Goal: Task Accomplishment & Management: Use online tool/utility

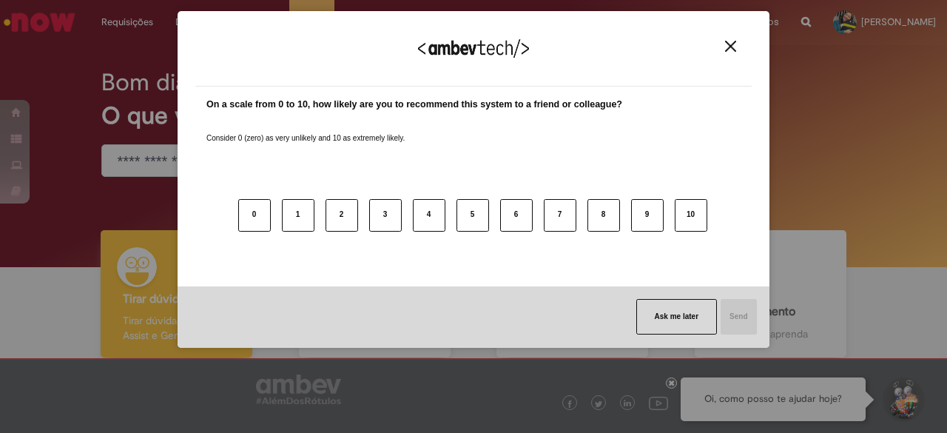
click at [741, 47] on div "We appreciate your feedback!" at bounding box center [473, 58] width 557 height 58
click at [731, 47] on img "Close" at bounding box center [730, 46] width 11 height 11
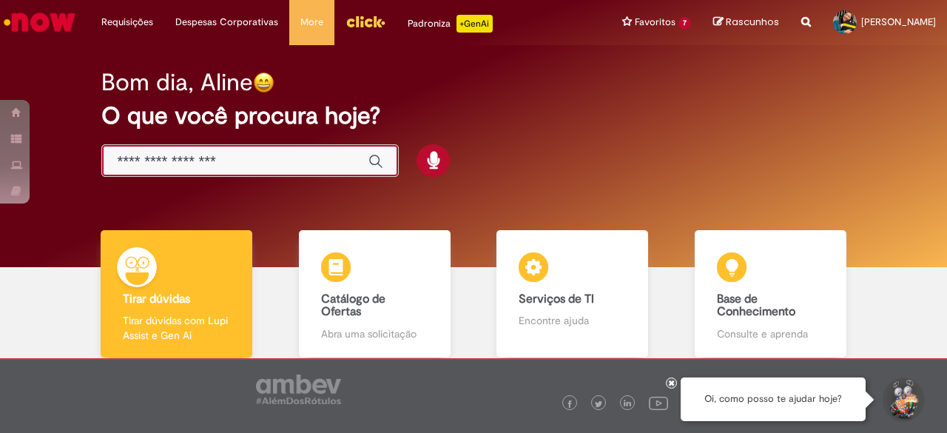
click at [281, 155] on input "Basta digitar aqui" at bounding box center [235, 161] width 237 height 17
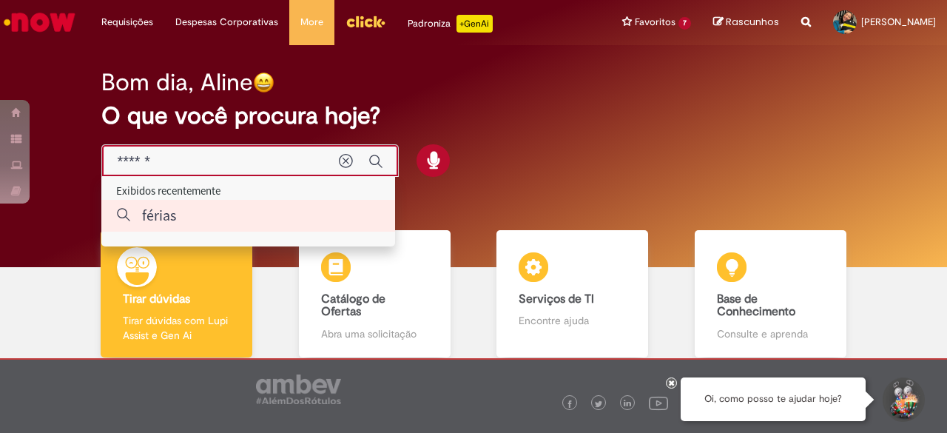
type input "*"
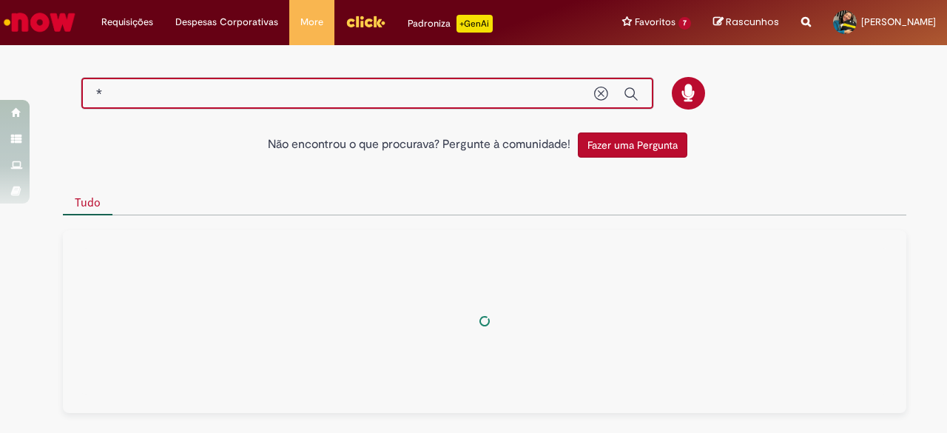
click at [438, 87] on input "*" at bounding box center [337, 94] width 483 height 17
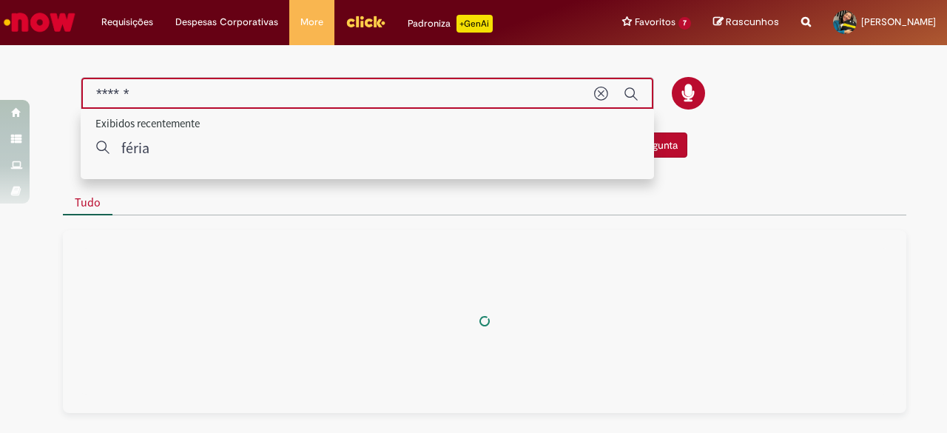
type input "******"
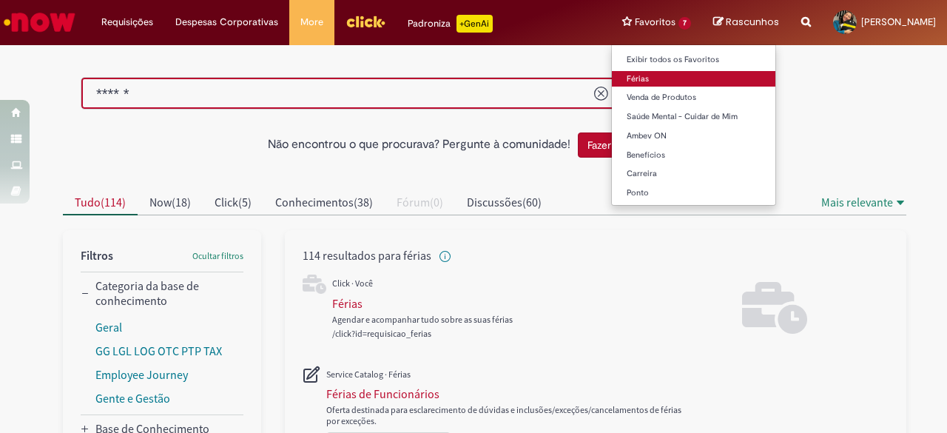
click at [612, 78] on link "Férias" at bounding box center [694, 79] width 164 height 16
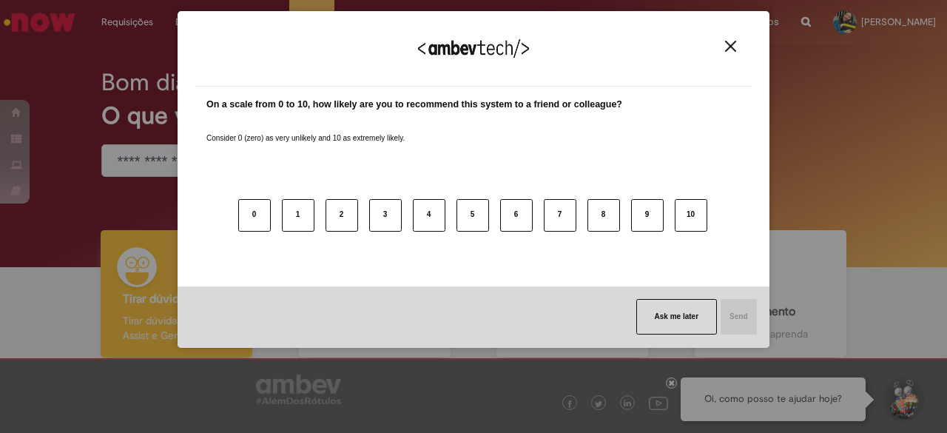
click at [731, 41] on div "We appreciate your feedback!" at bounding box center [473, 58] width 557 height 58
click at [728, 49] on img "Close" at bounding box center [730, 46] width 11 height 11
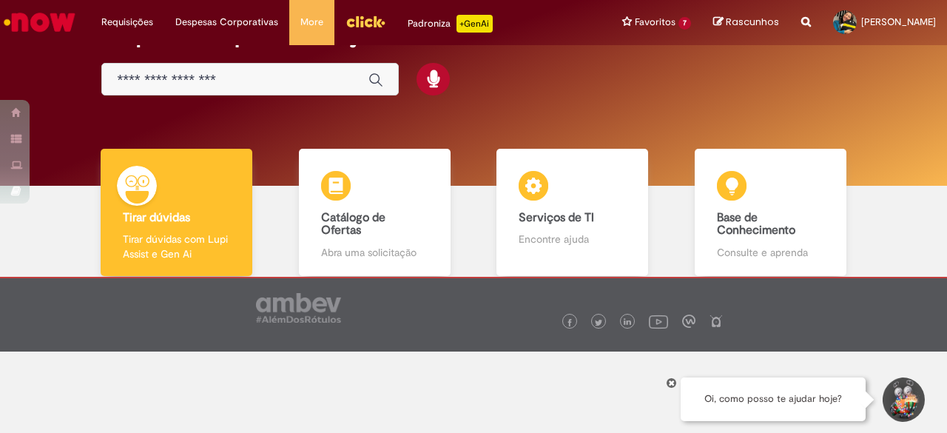
scroll to position [83, 0]
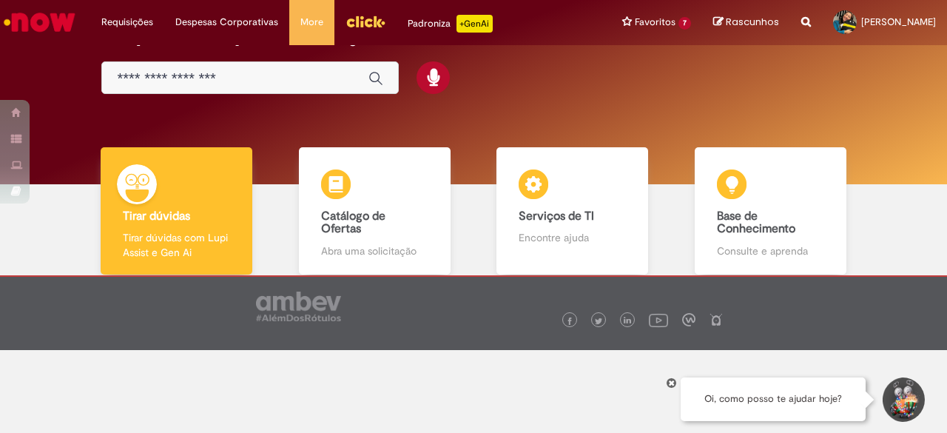
click at [269, 74] on input "Basta digitar aqui" at bounding box center [235, 78] width 237 height 17
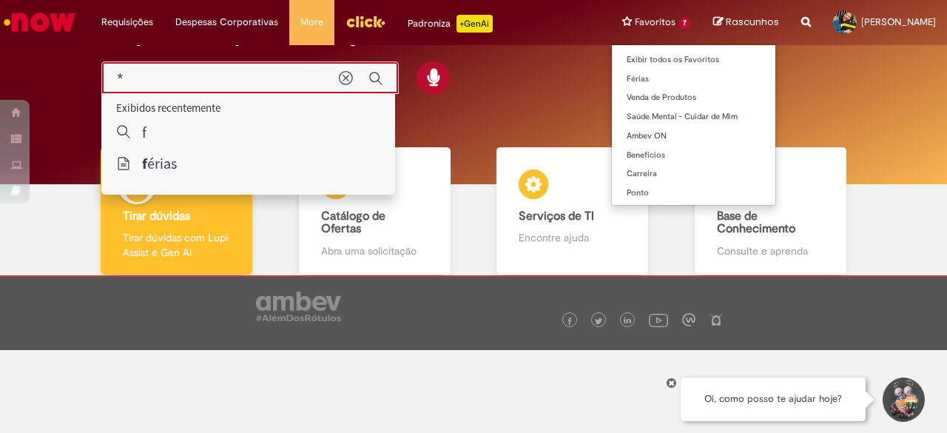
type input "*"
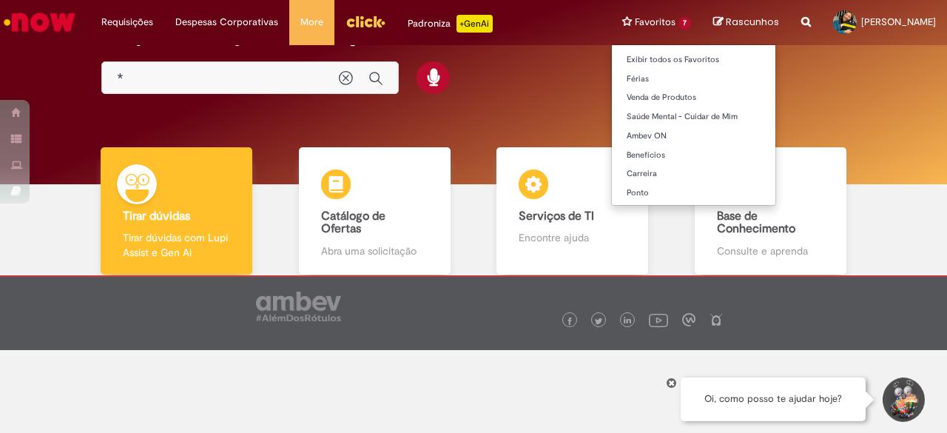
click at [620, 23] on li "Favoritos 7 Exibir todos os Favoritos Férias Venda de Produtos Saúde Mental - C…" at bounding box center [656, 22] width 91 height 44
click at [612, 84] on link "Férias" at bounding box center [694, 79] width 164 height 16
